Goal: Information Seeking & Learning: Find specific fact

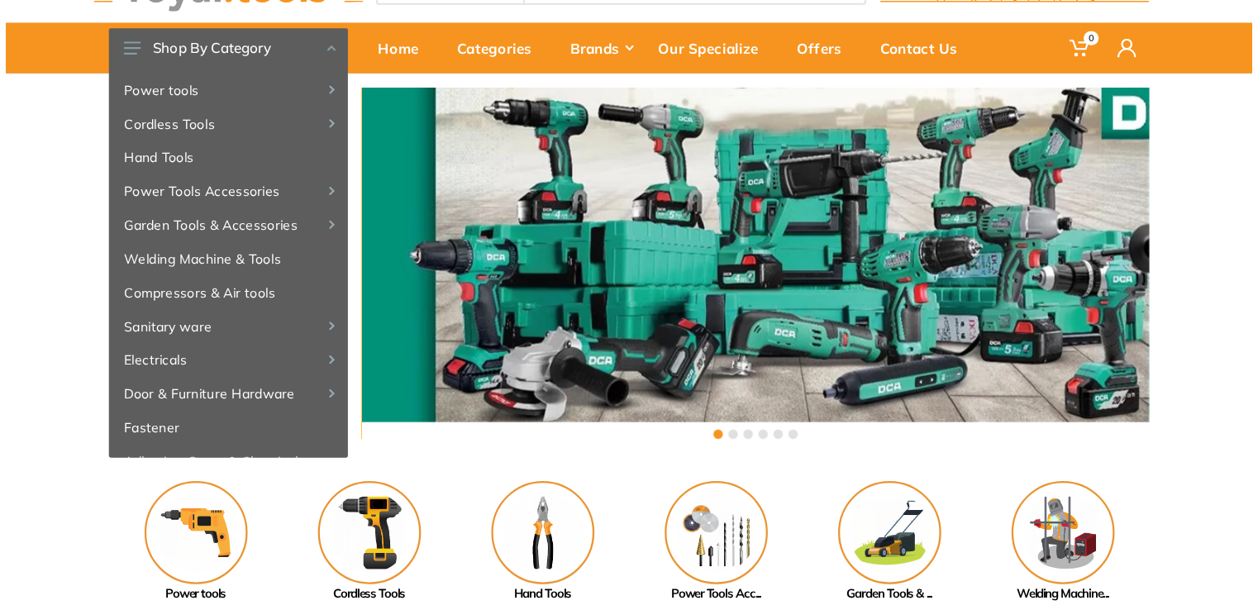
scroll to position [165, 0]
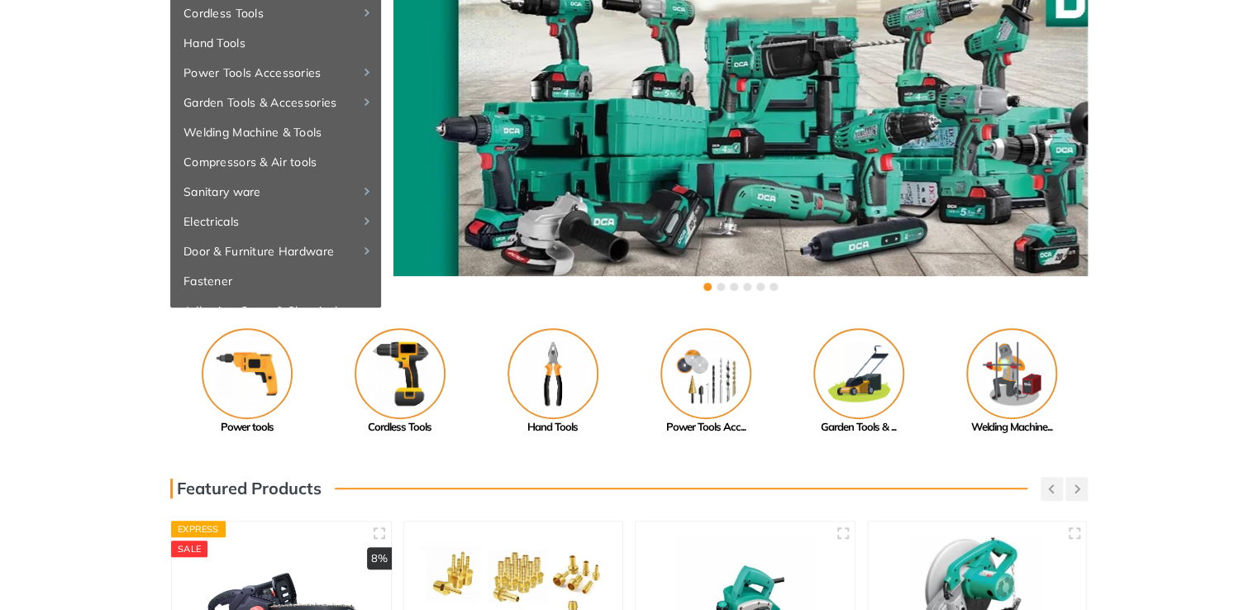
click at [1098, 136] on div "‹ ›" at bounding box center [629, 138] width 1258 height 339
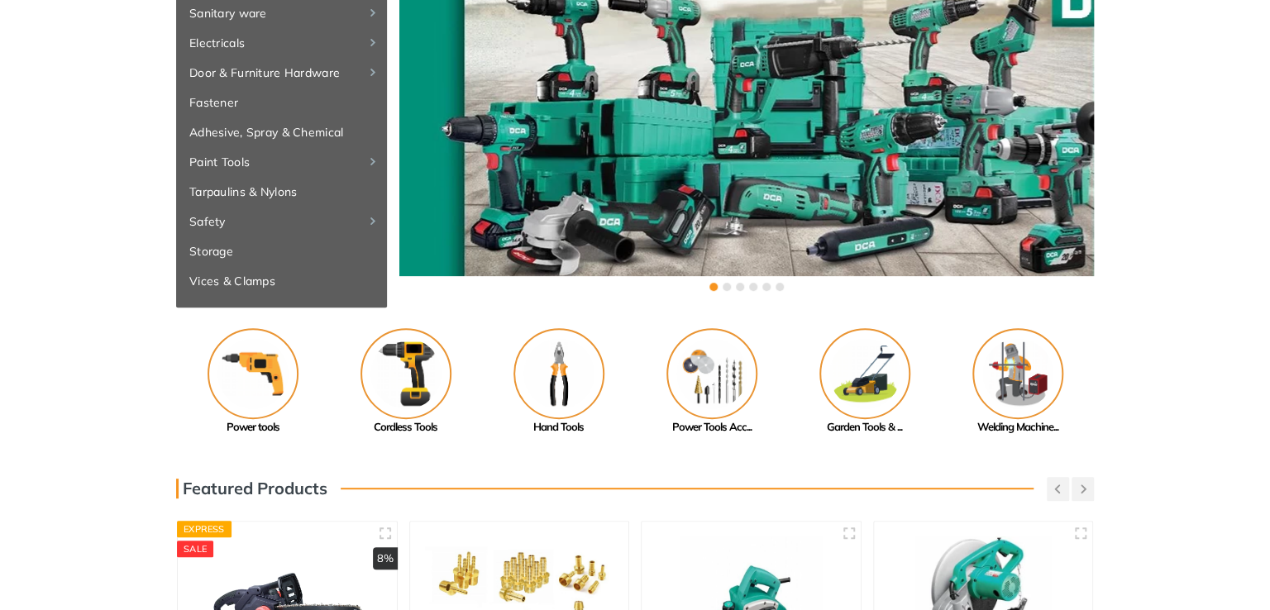
scroll to position [0, 0]
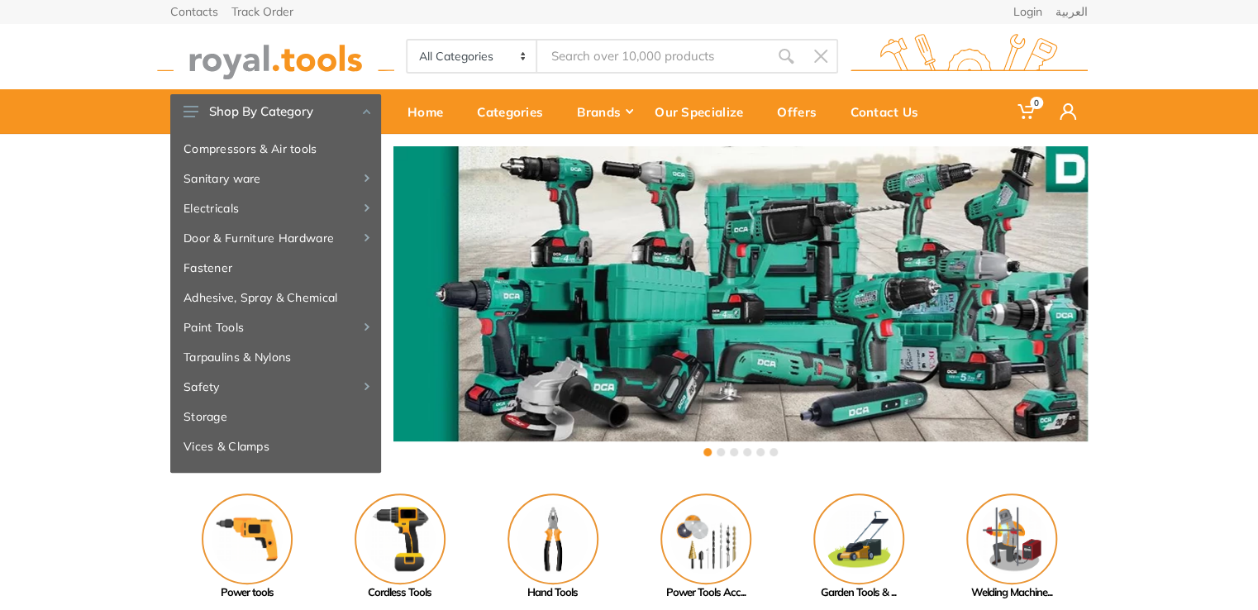
click at [92, 287] on div "‹ ›" at bounding box center [629, 303] width 1258 height 339
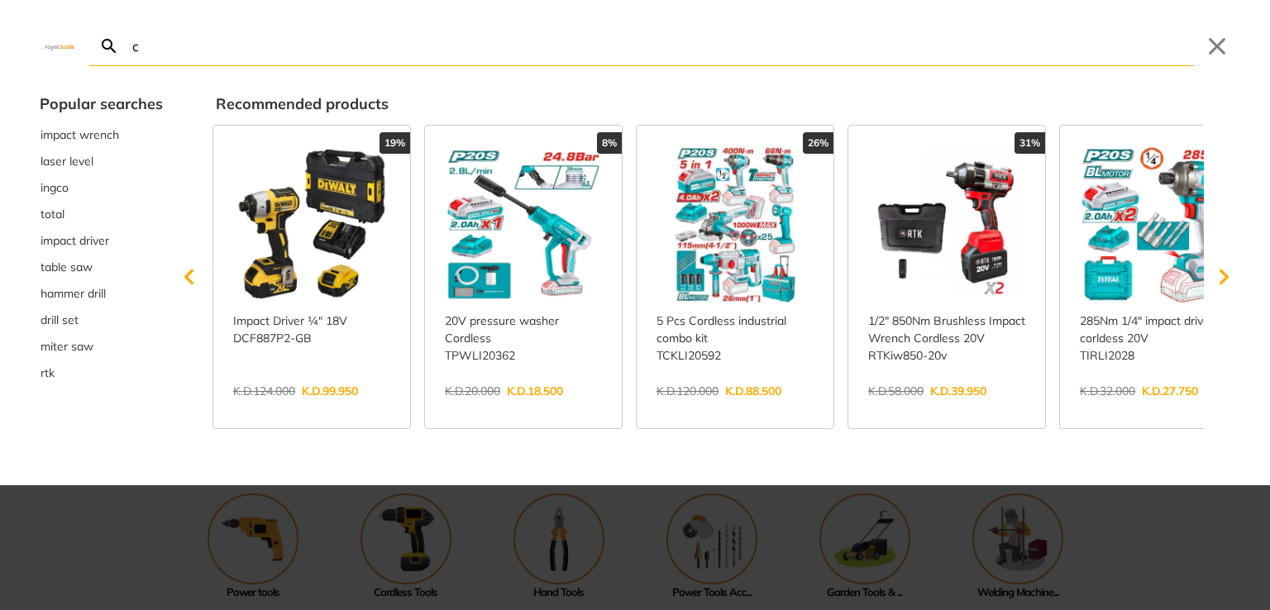
type input "c"
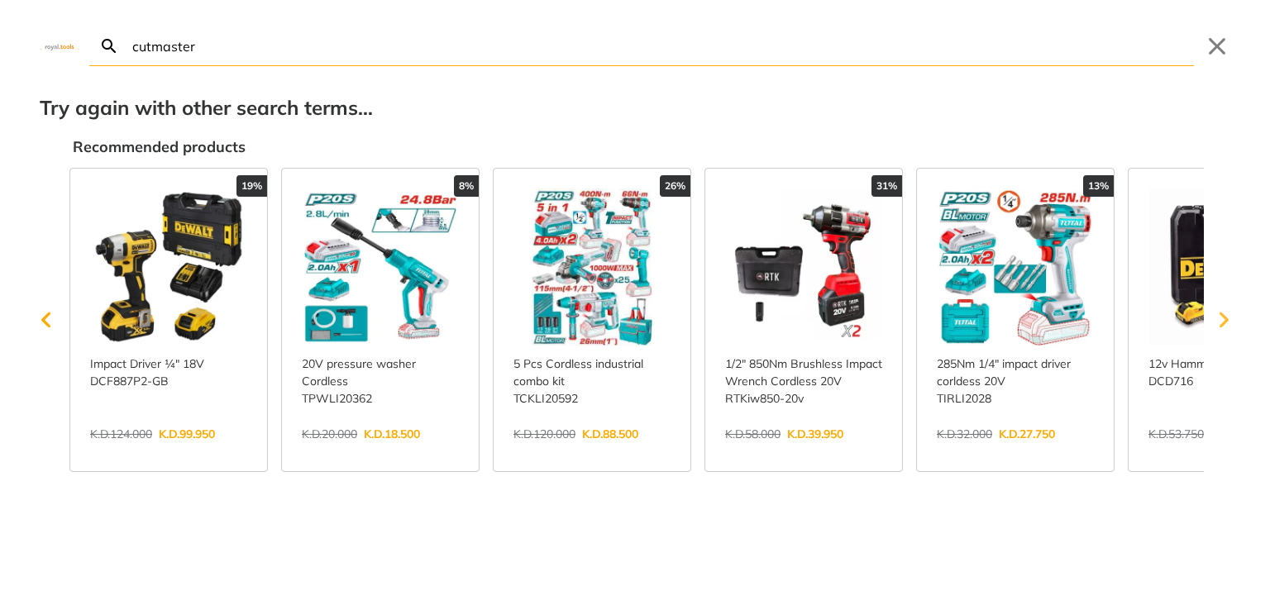
type input "cutmaster"
click at [1098, 322] on icon "Scroll right" at bounding box center [1223, 320] width 9 height 16
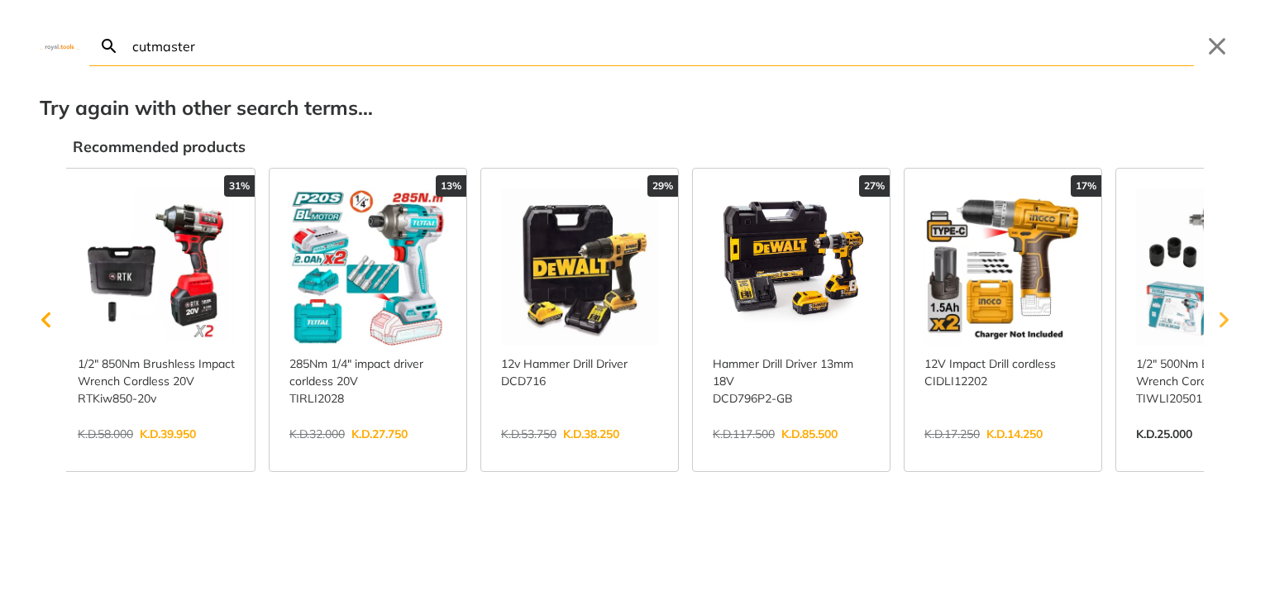
click at [1098, 322] on icon "Scroll right" at bounding box center [1223, 320] width 9 height 16
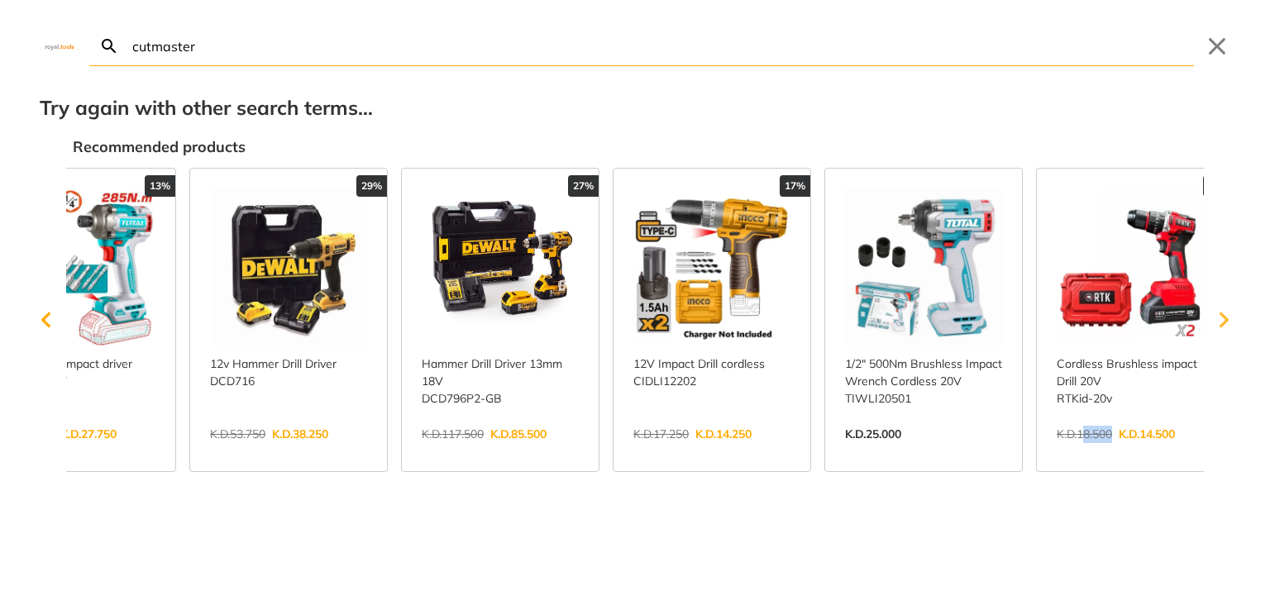
scroll to position [0, 975]
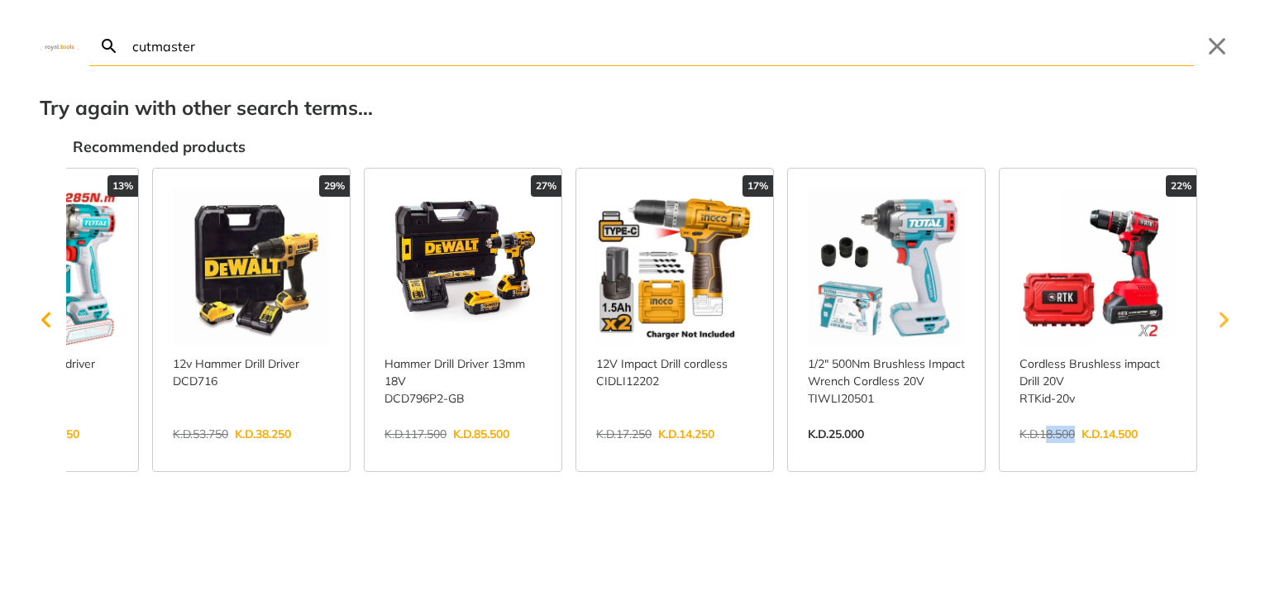
click at [1098, 322] on icon "Scroll right" at bounding box center [1223, 320] width 9 height 16
